Goal: Task Accomplishment & Management: Use online tool/utility

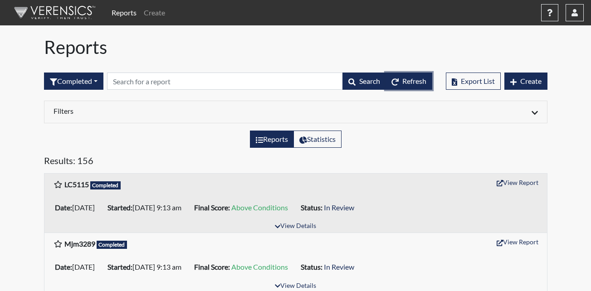
click at [407, 78] on span "Refresh" at bounding box center [414, 81] width 24 height 9
click at [159, 154] on div "Reports Statistics" at bounding box center [295, 143] width 517 height 24
click at [405, 83] on span "Refresh" at bounding box center [414, 81] width 24 height 9
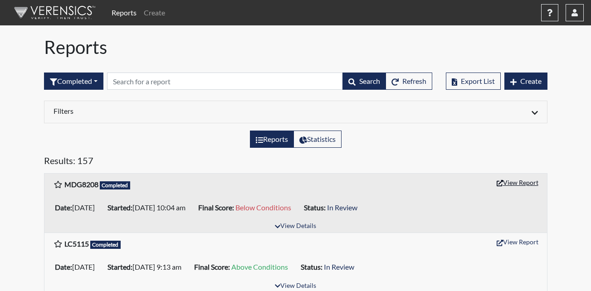
click at [514, 180] on button "View Report" at bounding box center [517, 182] width 50 height 14
click at [571, 16] on button "button" at bounding box center [574, 12] width 18 height 17
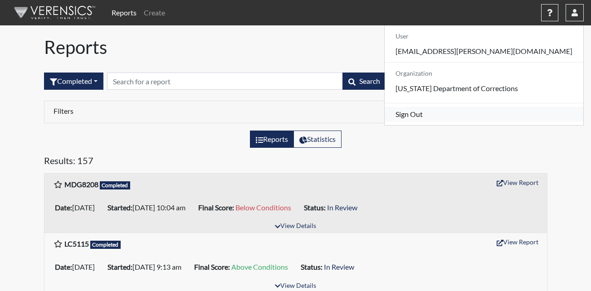
click at [478, 122] on link "Sign Out" at bounding box center [483, 114] width 199 height 15
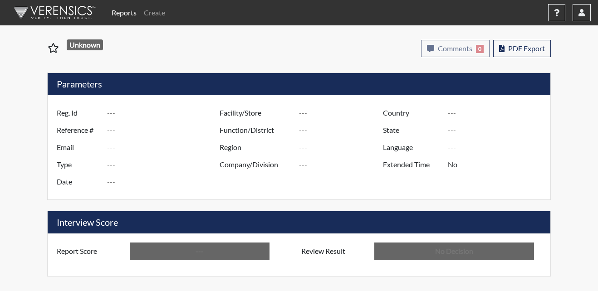
type input "MDG8208"
type input "50810"
type input "---"
type input "Corrections Pre-Employment"
type input "Aug 18, 2025"
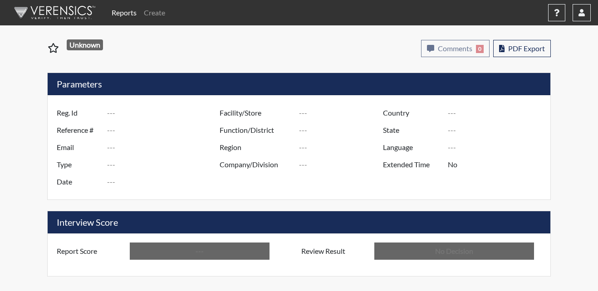
type input "Metro Re-Entry Facility"
type input "[GEOGRAPHIC_DATA]"
type input "[US_STATE]"
type input "English"
type input "Below Conditions"
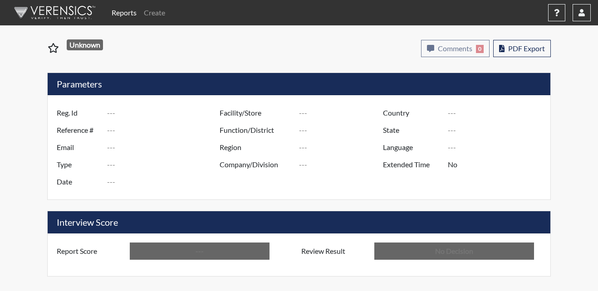
type input "In Review"
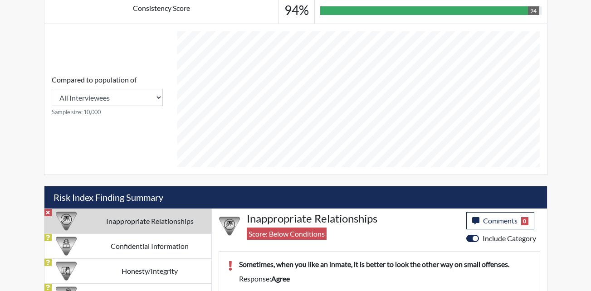
scroll to position [393, 0]
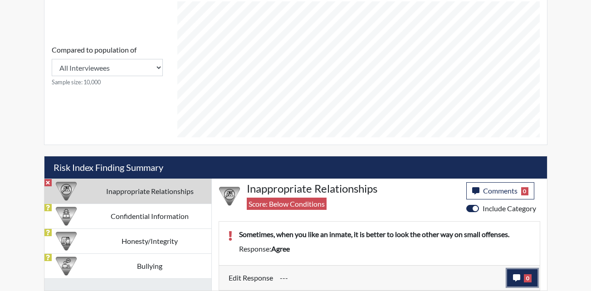
click at [525, 275] on span "0" at bounding box center [528, 278] width 8 height 8
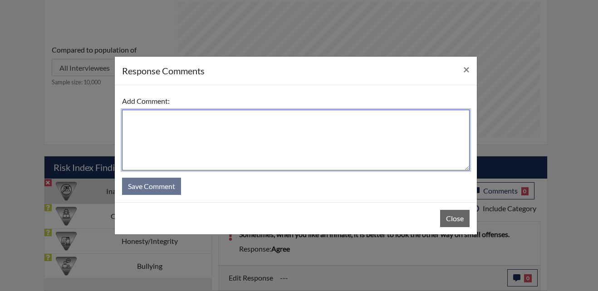
click at [204, 120] on textarea at bounding box center [295, 140] width 347 height 61
type textarea "a"
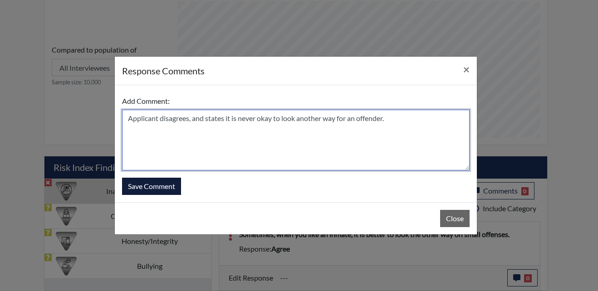
type textarea "Applicant disagrees, and states it is never okay to look another way for an off…"
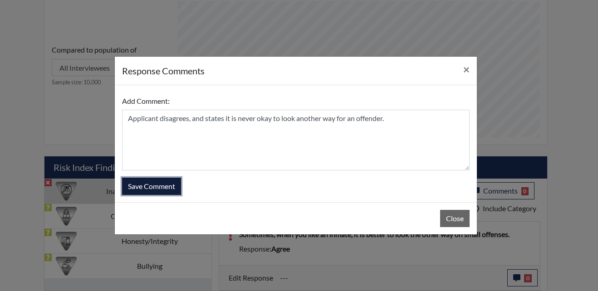
click at [147, 185] on button "Save Comment" at bounding box center [151, 186] width 59 height 17
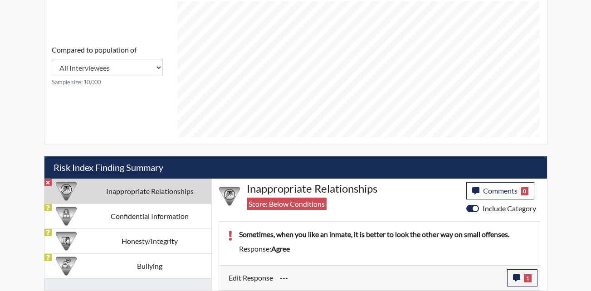
scroll to position [151, 377]
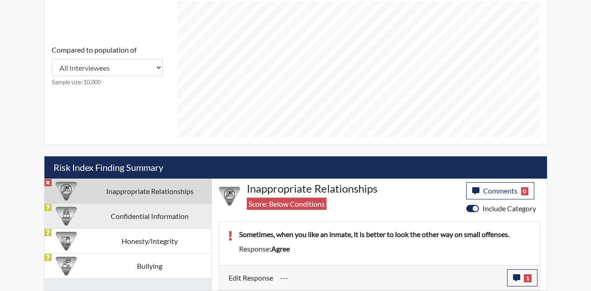
click at [125, 215] on td "Confidential Information" at bounding box center [149, 216] width 123 height 25
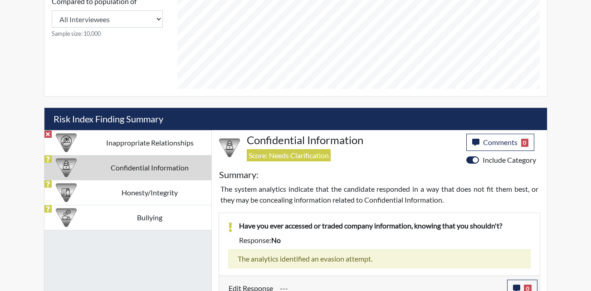
scroll to position [452, 0]
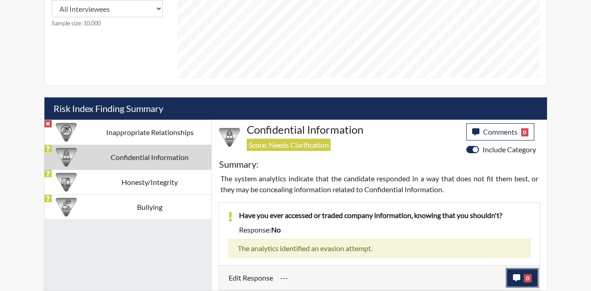
click at [514, 276] on icon "button" at bounding box center [516, 277] width 7 height 7
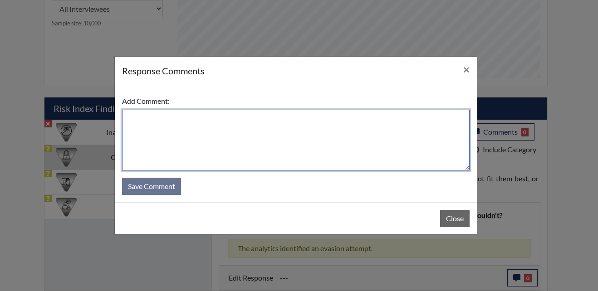
click at [140, 123] on textarea at bounding box center [295, 140] width 347 height 61
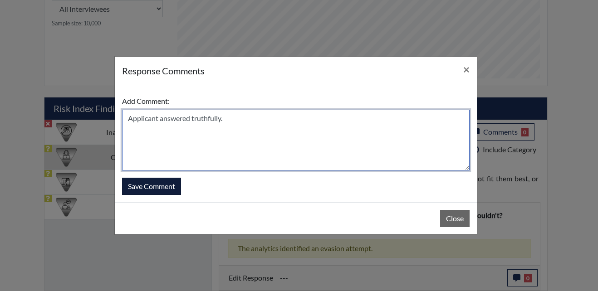
type textarea "Applicant answered truthfully."
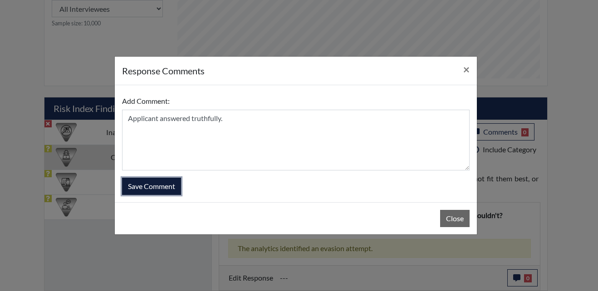
click at [146, 185] on button "Save Comment" at bounding box center [151, 186] width 59 height 17
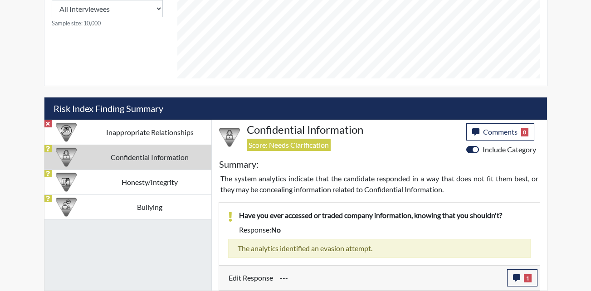
scroll to position [151, 377]
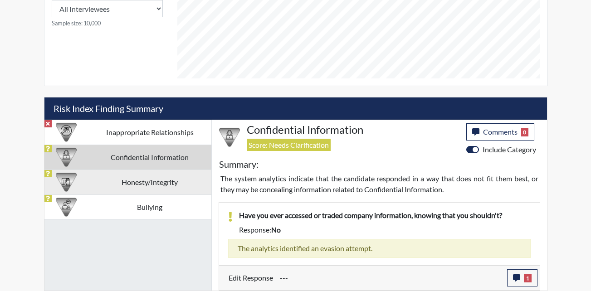
click at [136, 184] on td "Honesty/Integrity" at bounding box center [149, 182] width 123 height 25
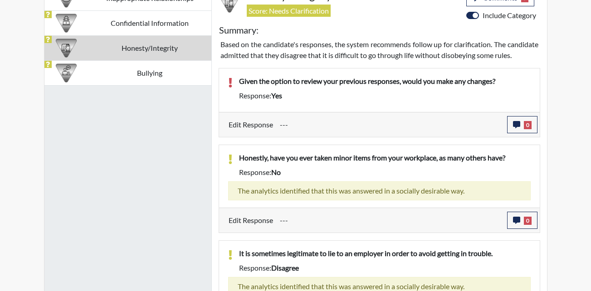
scroll to position [588, 0]
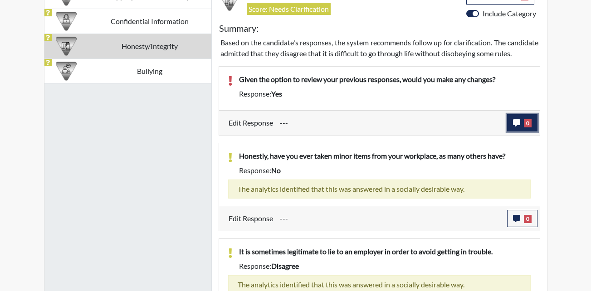
click at [518, 126] on icon "button" at bounding box center [516, 122] width 7 height 7
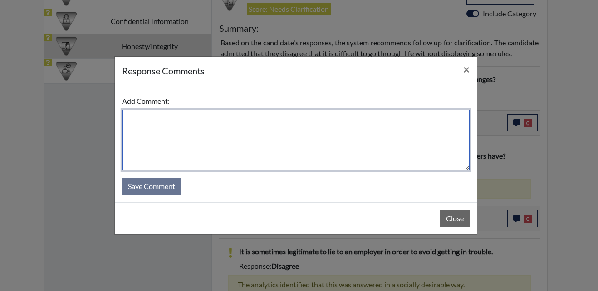
click at [190, 142] on textarea at bounding box center [295, 140] width 347 height 61
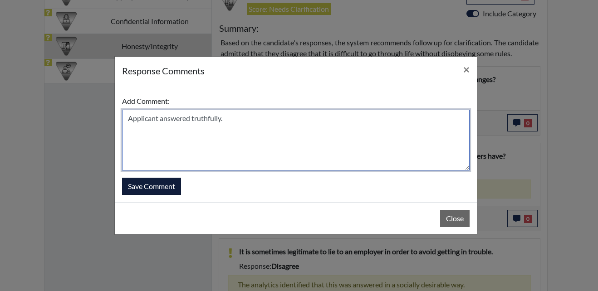
type textarea "Applicant answered truthfully."
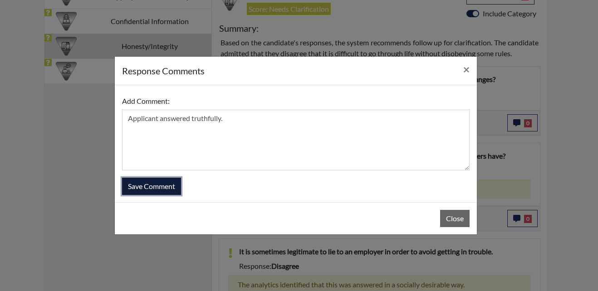
click at [172, 191] on button "Save Comment" at bounding box center [151, 186] width 59 height 17
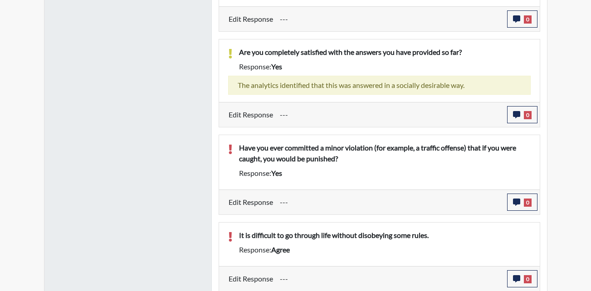
scroll to position [1001, 0]
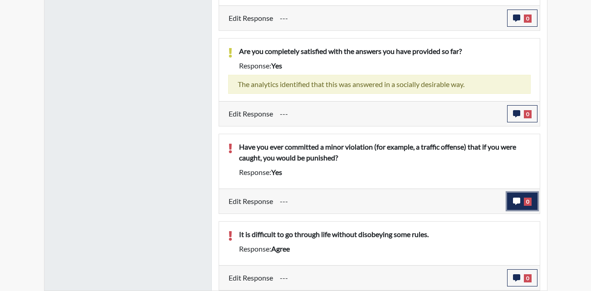
click at [515, 200] on icon "button" at bounding box center [516, 201] width 7 height 7
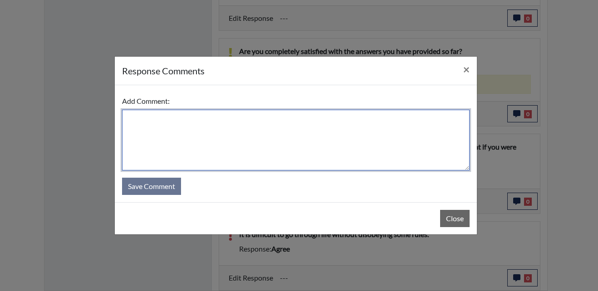
click at [207, 122] on textarea at bounding box center [295, 140] width 347 height 61
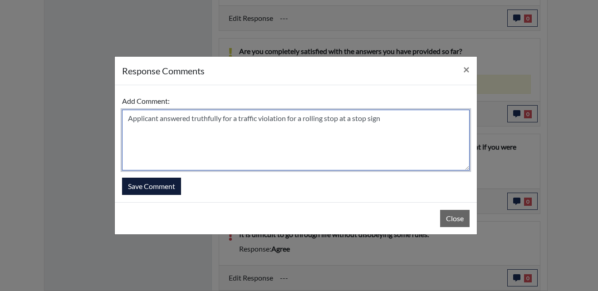
type textarea "Applicant answered truthfully for a traffic violation for a rolling stop at a s…"
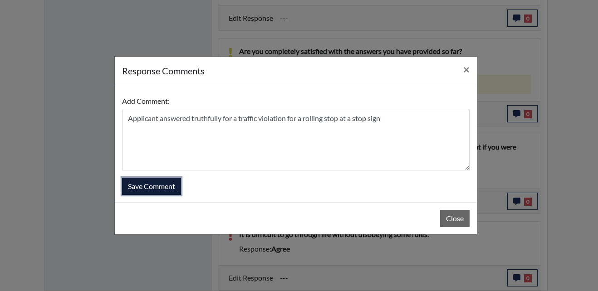
click at [127, 184] on button "Save Comment" at bounding box center [151, 186] width 59 height 17
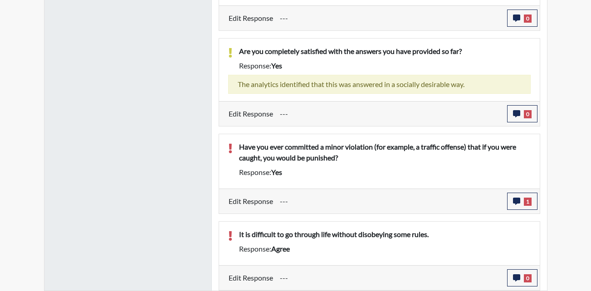
scroll to position [151, 377]
click at [518, 277] on icon "button" at bounding box center [516, 277] width 7 height 7
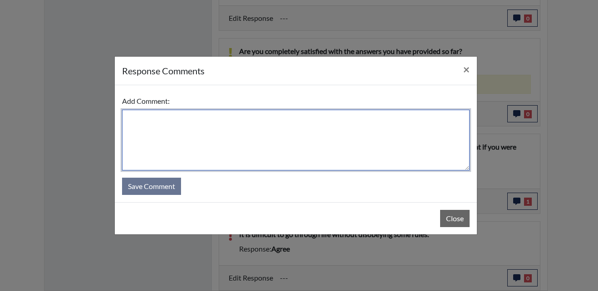
click at [203, 129] on textarea at bounding box center [295, 140] width 347 height 61
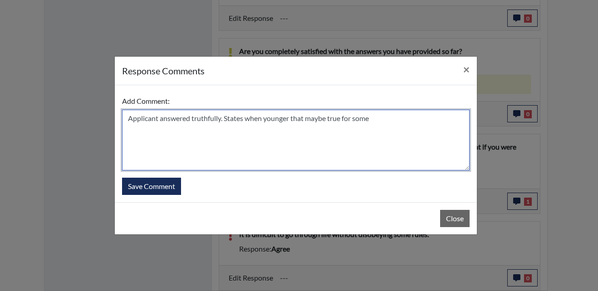
click at [376, 116] on textarea "Applicant answered truthfully. States when younger that maybe true for some" at bounding box center [295, 140] width 347 height 61
type textarea "Applicant answered truthfully. States when younger that maybe true for some."
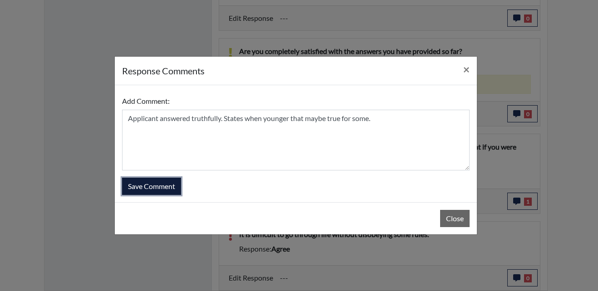
click at [162, 184] on button "Save Comment" at bounding box center [151, 186] width 59 height 17
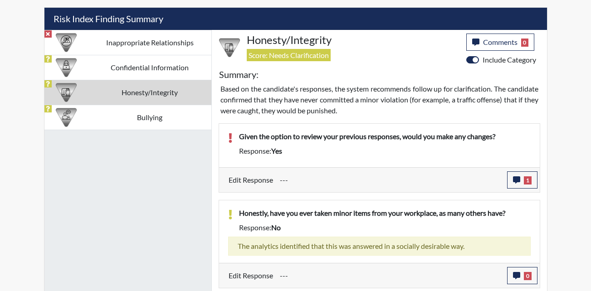
scroll to position [412, 0]
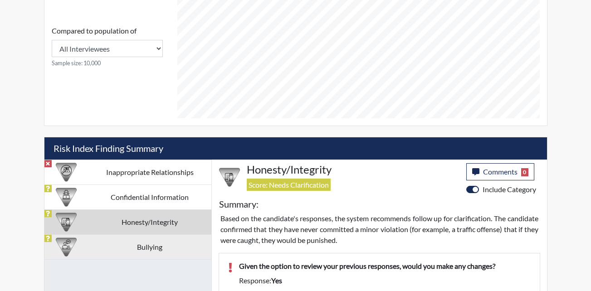
click at [131, 243] on td "Bullying" at bounding box center [149, 246] width 123 height 25
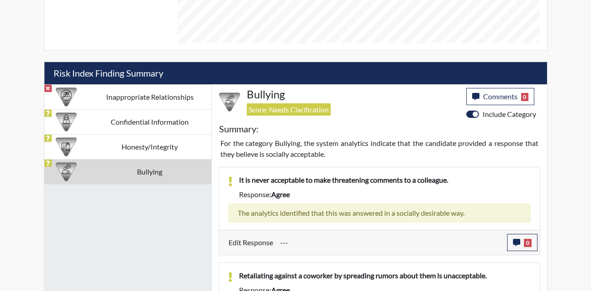
scroll to position [457, 0]
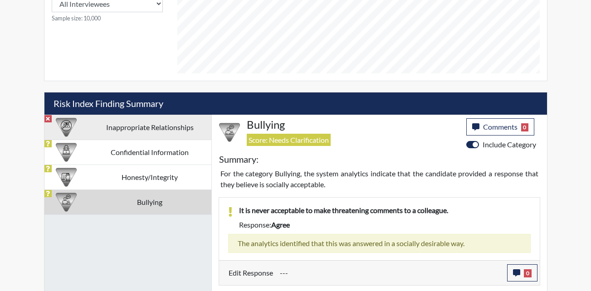
click at [126, 122] on td "Inappropriate Relationships" at bounding box center [149, 127] width 123 height 25
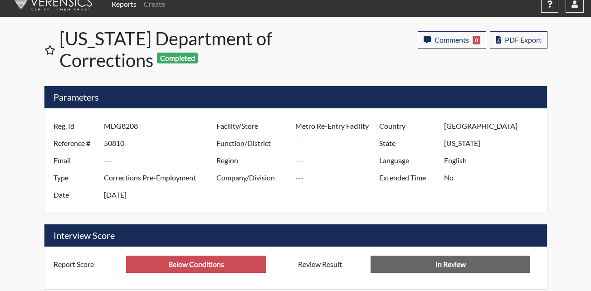
scroll to position [0, 0]
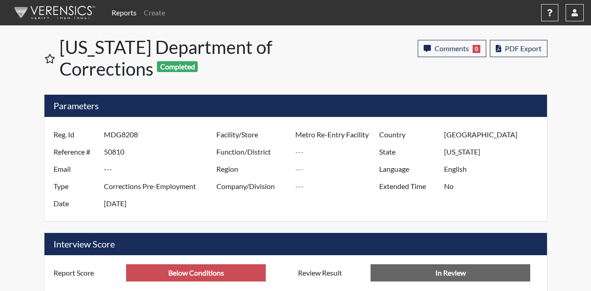
click at [332, 65] on div "Comments 0 report Comments × Add Comment: Save Comment Close PDF Export" at bounding box center [428, 59] width 251 height 47
